Goal: Find specific page/section: Find specific page/section

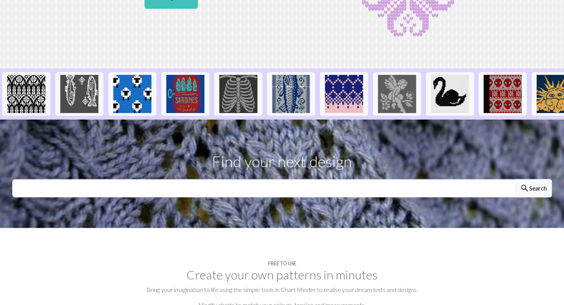
scroll to position [111, 0]
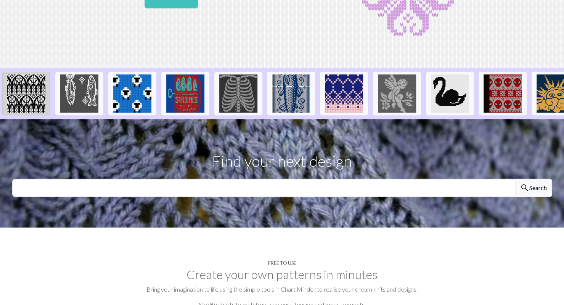
click at [25, 85] on img at bounding box center [26, 93] width 38 height 38
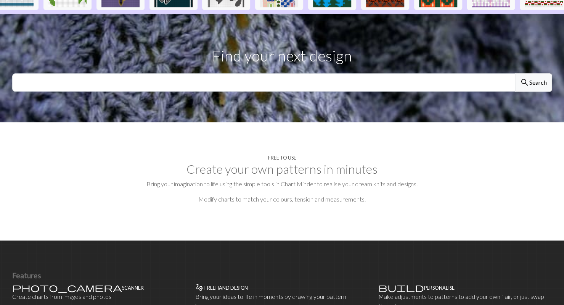
scroll to position [116, 0]
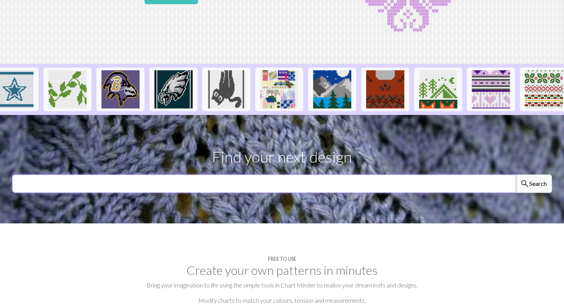
click at [296, 191] on input "text" at bounding box center [263, 183] width 503 height 18
type input "chair"
click at [515, 174] on button "search Search" at bounding box center [533, 183] width 37 height 18
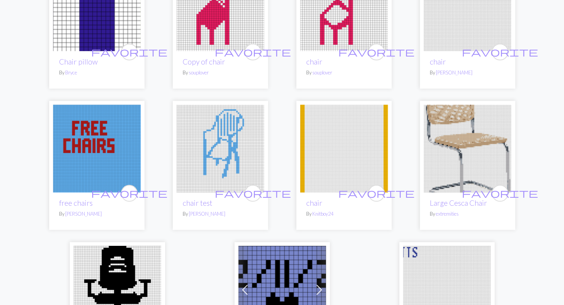
scroll to position [270, 0]
click at [470, 167] on img at bounding box center [468, 149] width 88 height 88
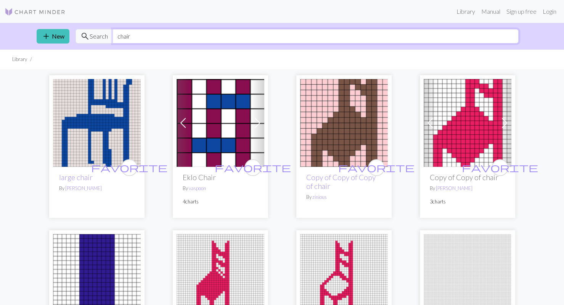
click at [139, 37] on input "chair" at bounding box center [315, 36] width 406 height 14
type input "c"
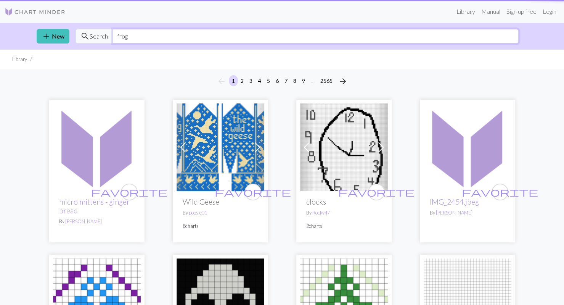
type input "frog"
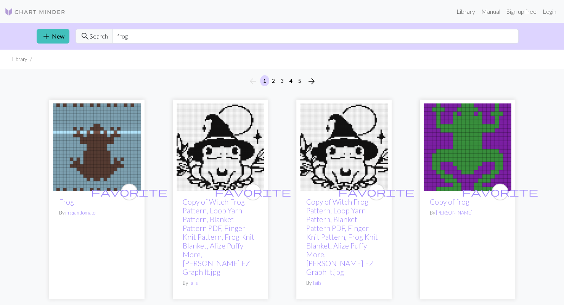
click at [19, 11] on img at bounding box center [35, 11] width 61 height 9
